Goal: Navigation & Orientation: Understand site structure

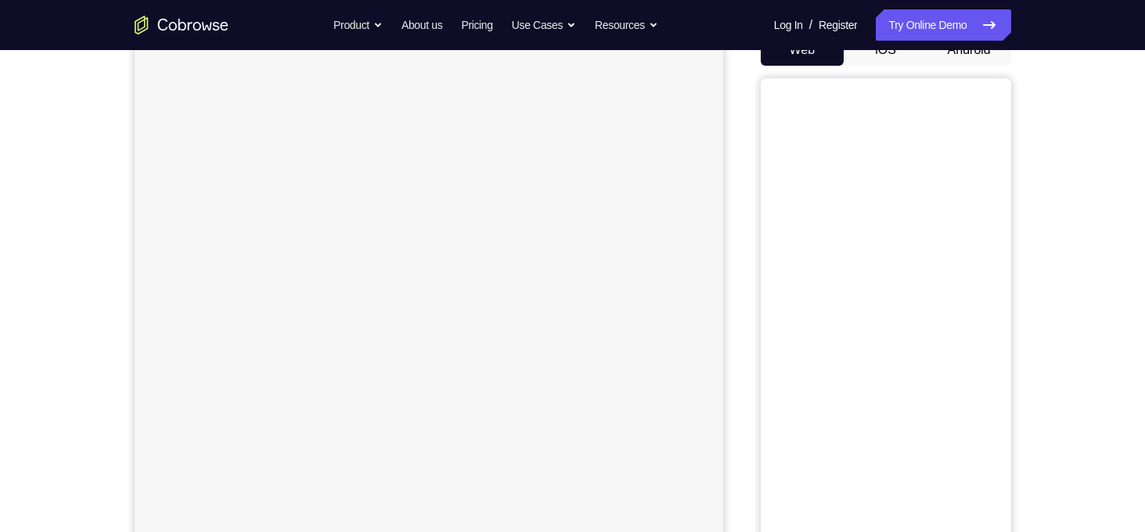
click at [971, 52] on button "Android" at bounding box center [970, 49] width 84 height 31
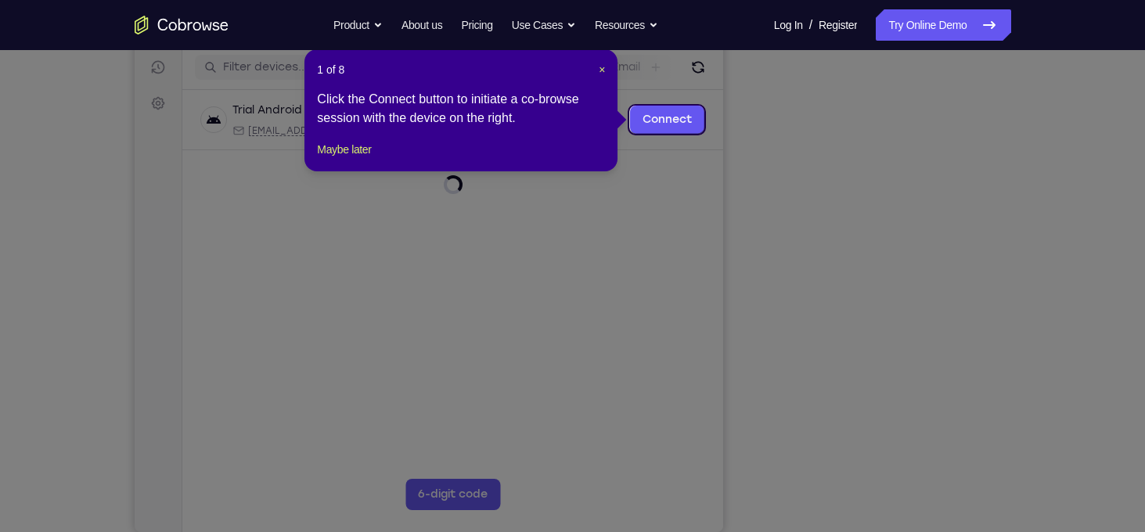
click at [875, 514] on icon at bounding box center [578, 266] width 1157 height 532
click at [886, 505] on icon at bounding box center [578, 266] width 1157 height 532
click at [354, 159] on button "Maybe later" at bounding box center [344, 149] width 54 height 19
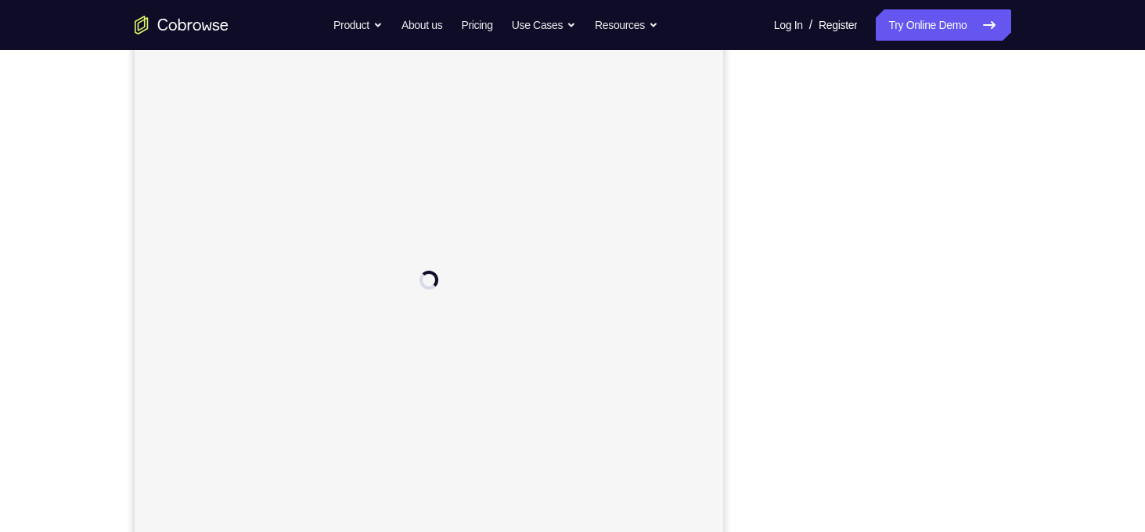
scroll to position [186, 0]
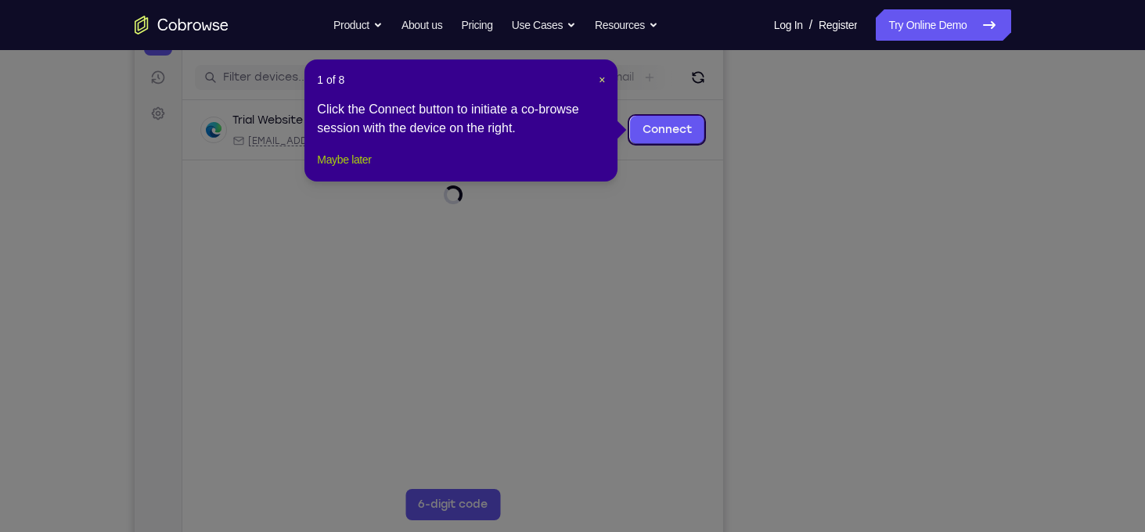
click at [371, 169] on button "Maybe later" at bounding box center [344, 159] width 54 height 19
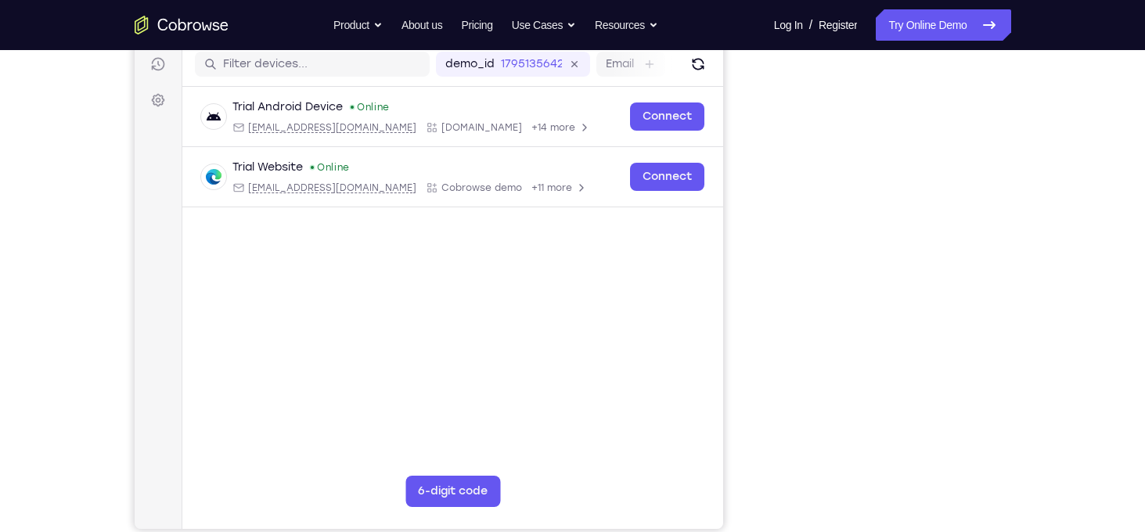
scroll to position [206, 0]
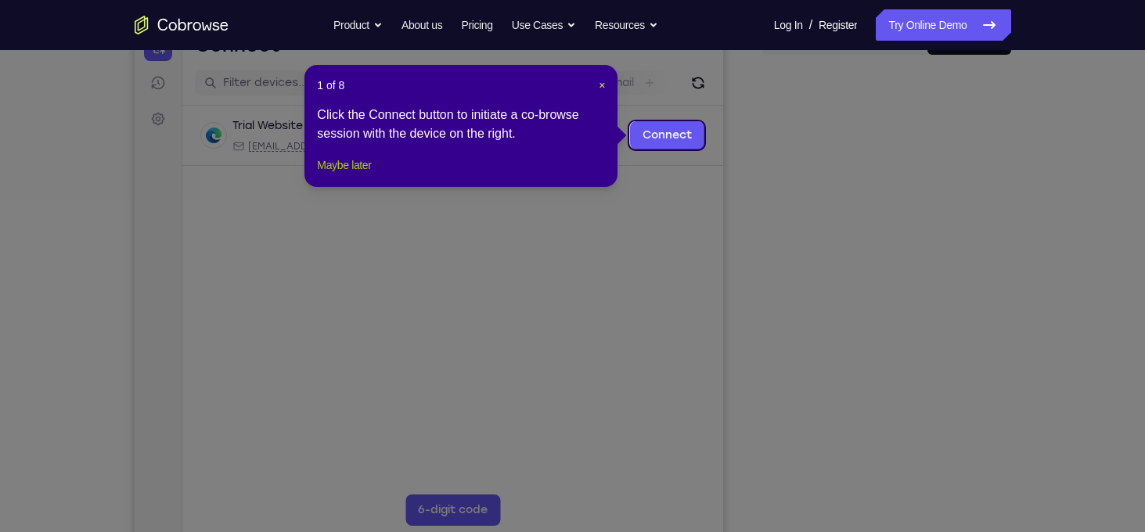
click at [342, 175] on button "Maybe later" at bounding box center [344, 165] width 54 height 19
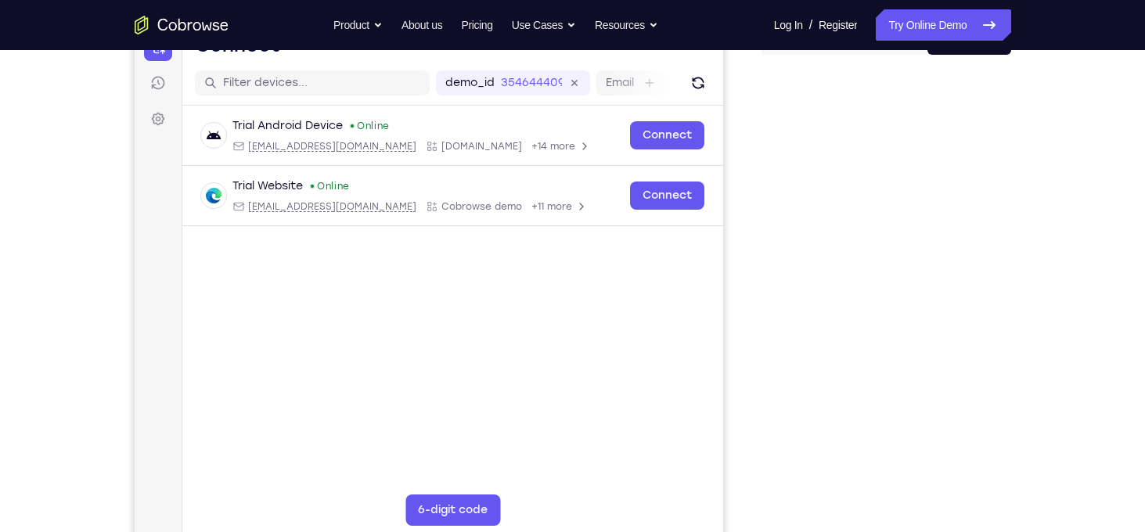
drag, startPoint x: 748, startPoint y: 234, endPoint x: 1026, endPoint y: 321, distance: 291.2
click at [1026, 321] on div "Your Support Agent Your Customer Web iOS Android Next Steps We’d be happy to gi…" at bounding box center [573, 386] width 1002 height 1033
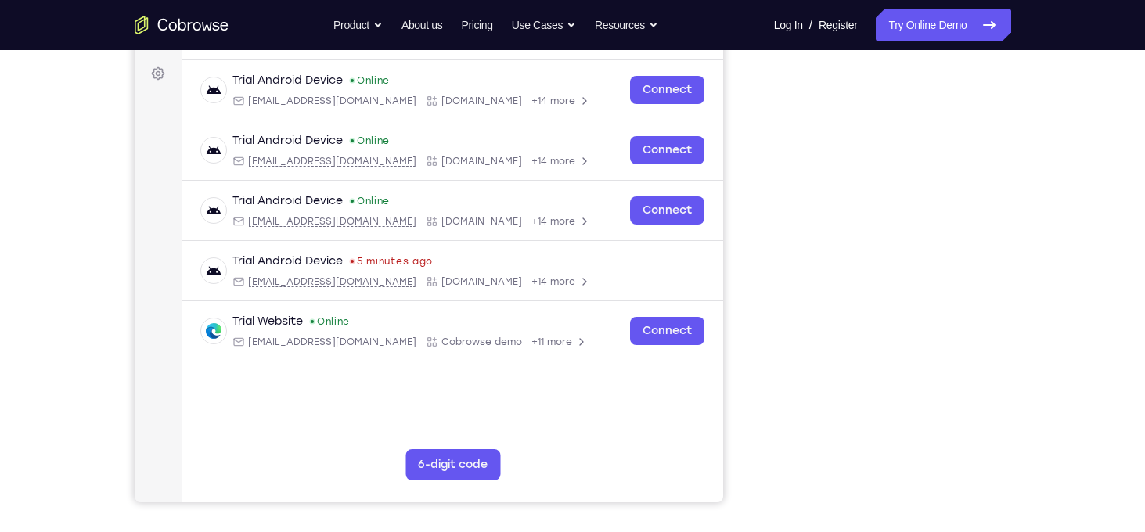
scroll to position [197, 0]
